Goal: Find specific page/section: Find specific page/section

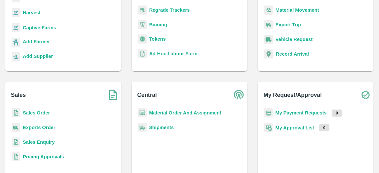
scroll to position [92, 0]
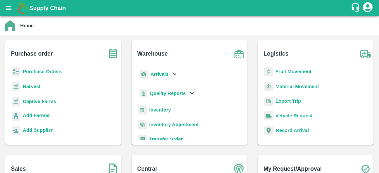
scroll to position [3, 0]
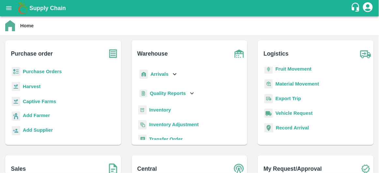
click at [158, 112] on b "Inventory" at bounding box center [160, 110] width 22 height 5
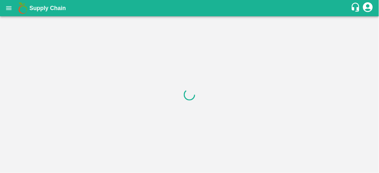
click at [51, 25] on div at bounding box center [189, 94] width 379 height 157
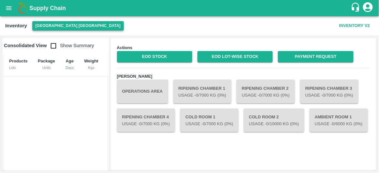
click at [57, 27] on button "[GEOGRAPHIC_DATA] [GEOGRAPHIC_DATA]" at bounding box center [78, 25] width 92 height 9
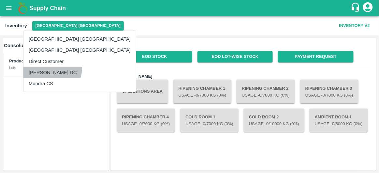
click at [52, 68] on li "[PERSON_NAME] DC" at bounding box center [79, 72] width 112 height 11
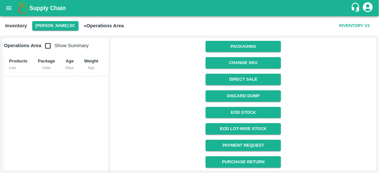
scroll to position [114, 0]
click at [246, 111] on link "EOD Stock" at bounding box center [243, 112] width 75 height 11
